Goal: Information Seeking & Learning: Learn about a topic

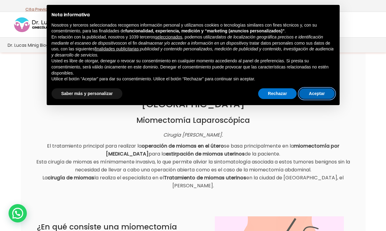
click at [323, 93] on button "Aceptar" at bounding box center [316, 93] width 35 height 11
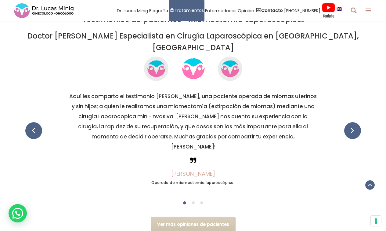
scroll to position [1686, 0]
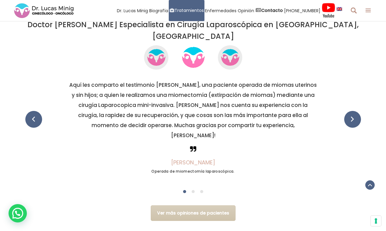
click at [192, 190] on span at bounding box center [193, 191] width 3 height 3
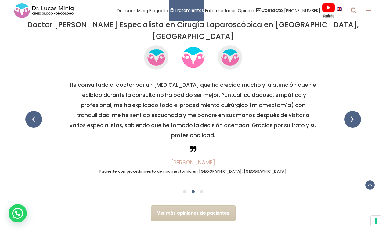
click at [183, 187] on div at bounding box center [184, 191] width 9 height 8
click at [186, 187] on div at bounding box center [184, 191] width 9 height 8
click at [186, 190] on span at bounding box center [184, 191] width 3 height 3
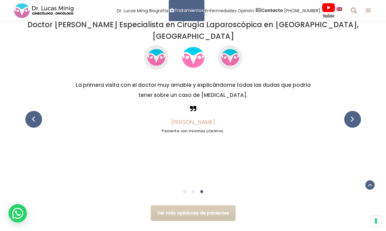
click at [29, 111] on span at bounding box center [33, 119] width 17 height 17
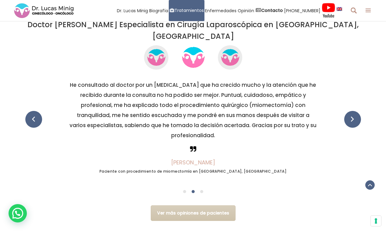
click at [368, 86] on div "Testimonios de pacientes – Miomectomía Laparoscópica. Doctor Lucas Minig Especi…" at bounding box center [193, 109] width 386 height 235
click at [362, 86] on div "Testimonios de pacientes – Miomectomía Laparoscópica. Doctor Lucas Minig Especi…" at bounding box center [193, 109] width 345 height 235
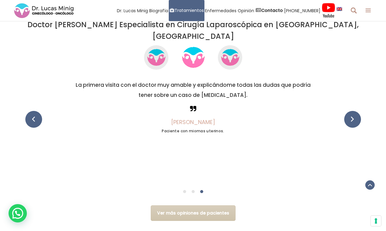
click at [357, 111] on span at bounding box center [352, 119] width 17 height 17
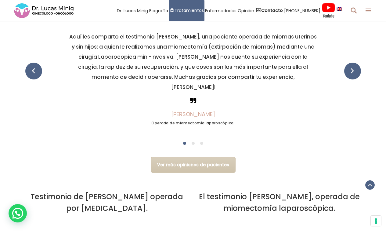
scroll to position [1796, 0]
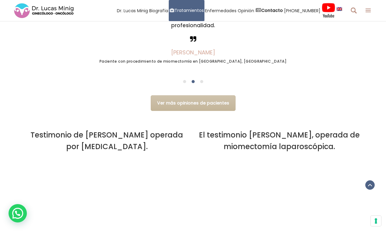
click at [217, 95] on link "Ver más opiniones de pacientes" at bounding box center [193, 103] width 85 height 16
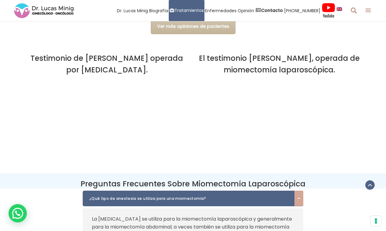
scroll to position [2052, 0]
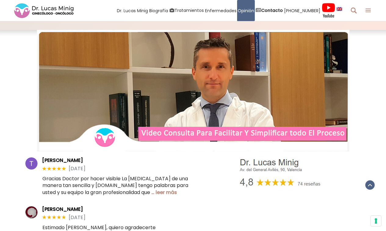
scroll to position [257, 0]
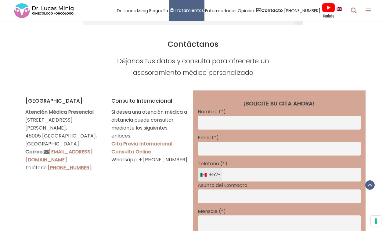
scroll to position [2258, 0]
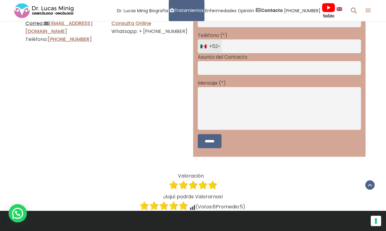
click at [185, 116] on div "Contáctanos Déjanos tus datos y consulta para ofrecerte un asesoramiento médico…" at bounding box center [193, 34] width 345 height 270
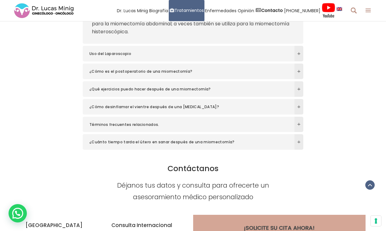
scroll to position [2039, 0]
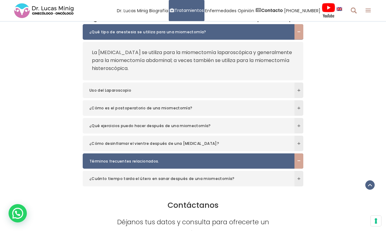
click at [232, 140] on span "¿Cómo desinflamar el vientre después de una laparoscopia?" at bounding box center [187, 143] width 197 height 6
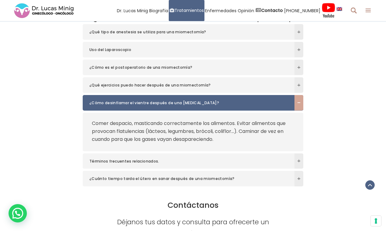
scroll to position [2036, 0]
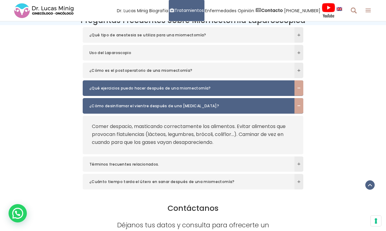
click at [222, 85] on span "¿Qué ejercicios puedo hacer después de una miomectomía?" at bounding box center [187, 88] width 197 height 6
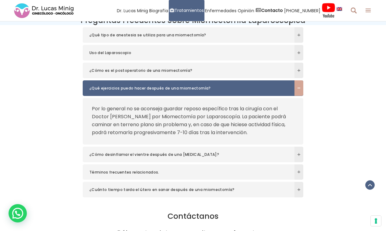
scroll to position [1999, 0]
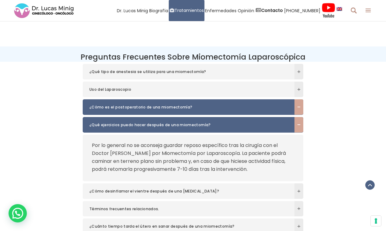
click at [299, 99] on span at bounding box center [299, 107] width 9 height 16
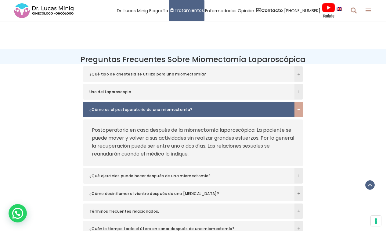
scroll to position [1962, 0]
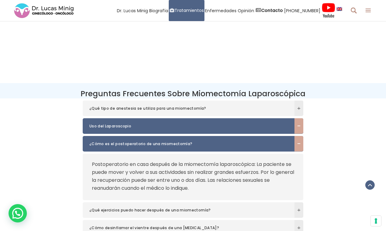
click at [297, 124] on span at bounding box center [299, 126] width 9 height 4
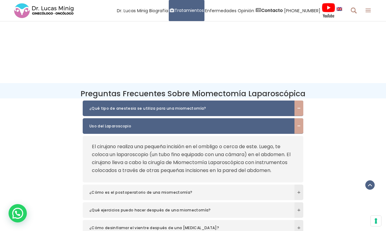
click at [300, 106] on span at bounding box center [299, 108] width 9 height 4
